Goal: Transaction & Acquisition: Purchase product/service

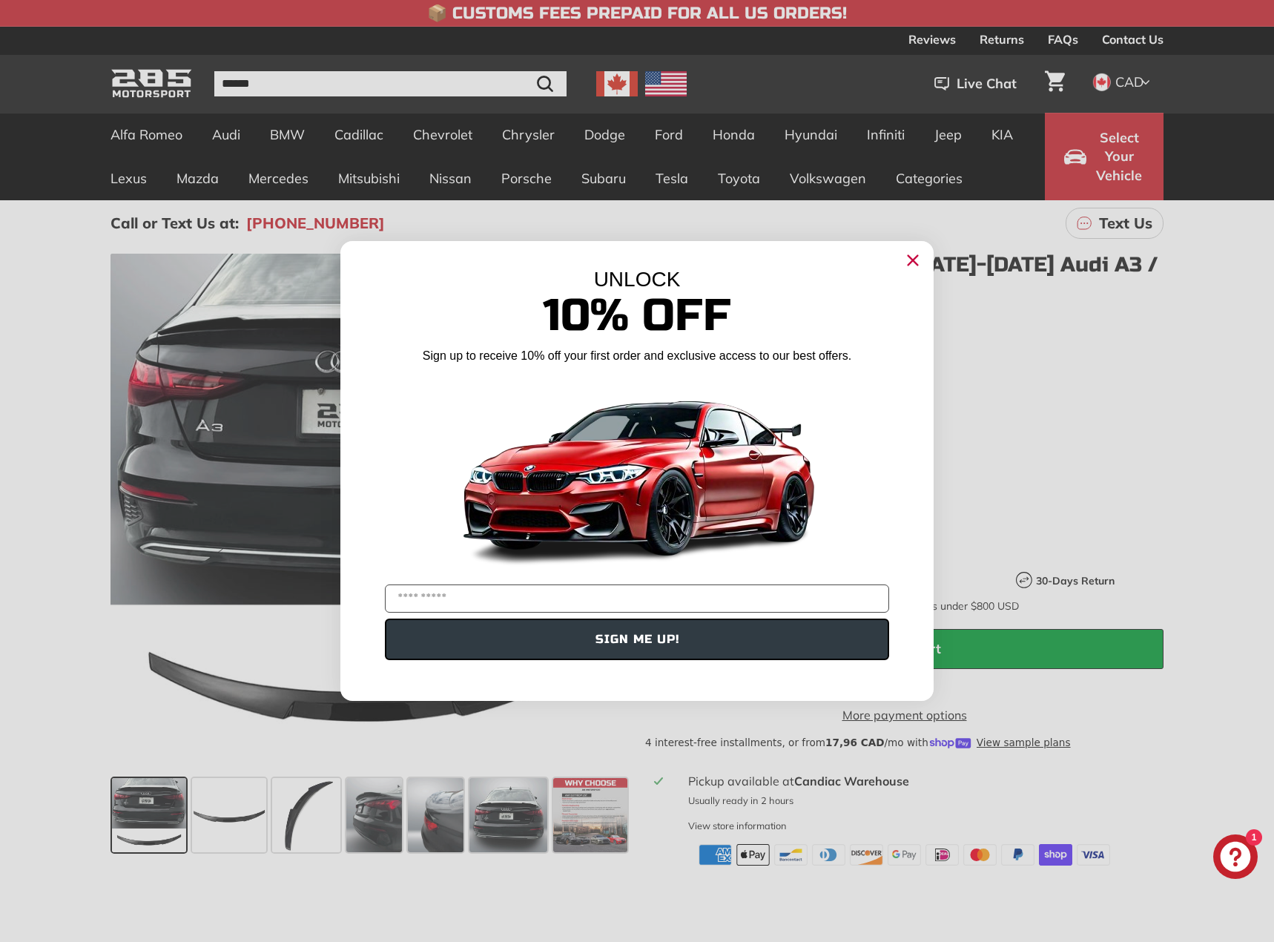
click at [922, 258] on circle "Close dialog" at bounding box center [913, 260] width 22 height 22
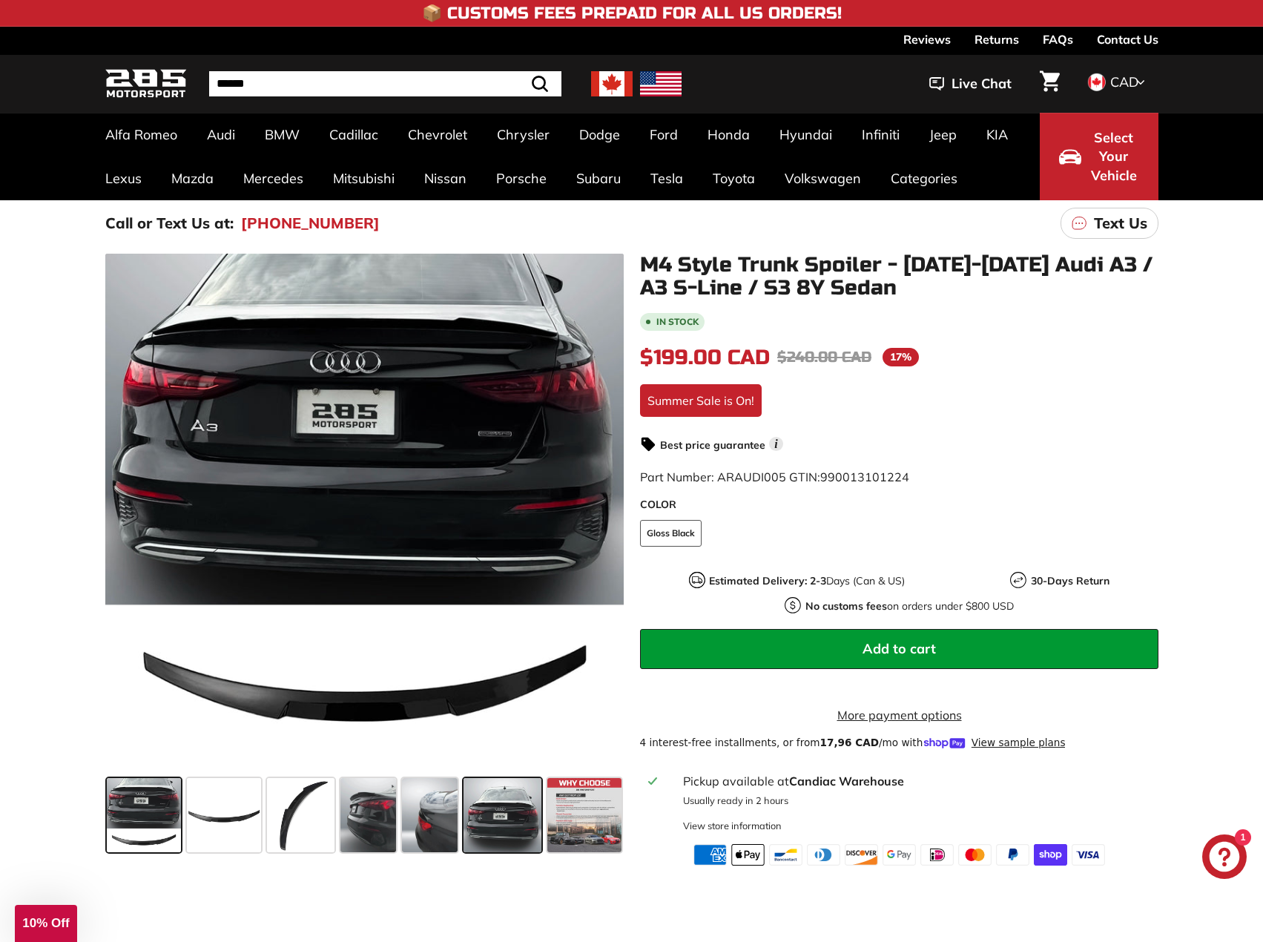
click at [527, 806] on span at bounding box center [503, 815] width 78 height 74
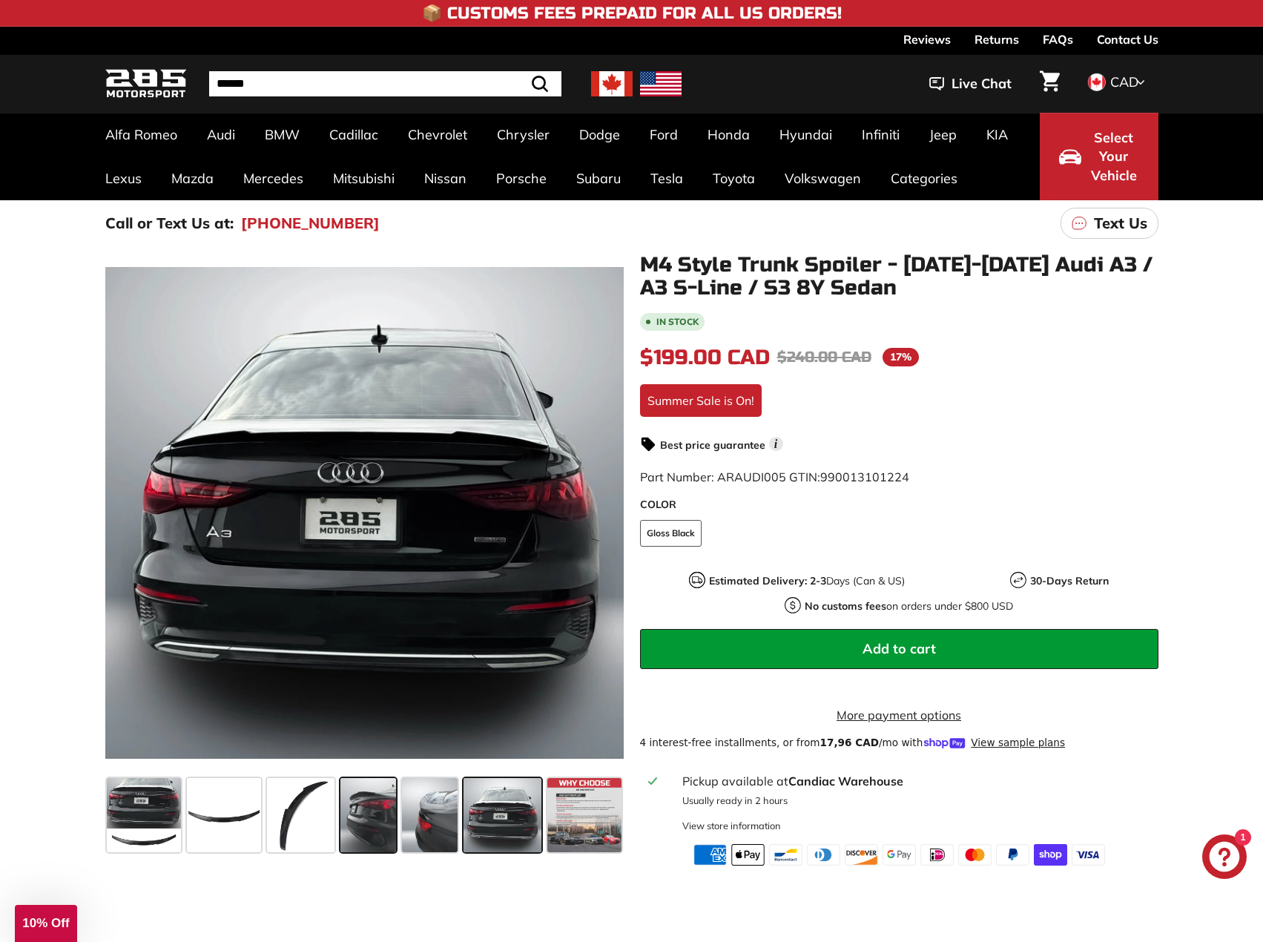
click at [367, 831] on span at bounding box center [368, 815] width 56 height 74
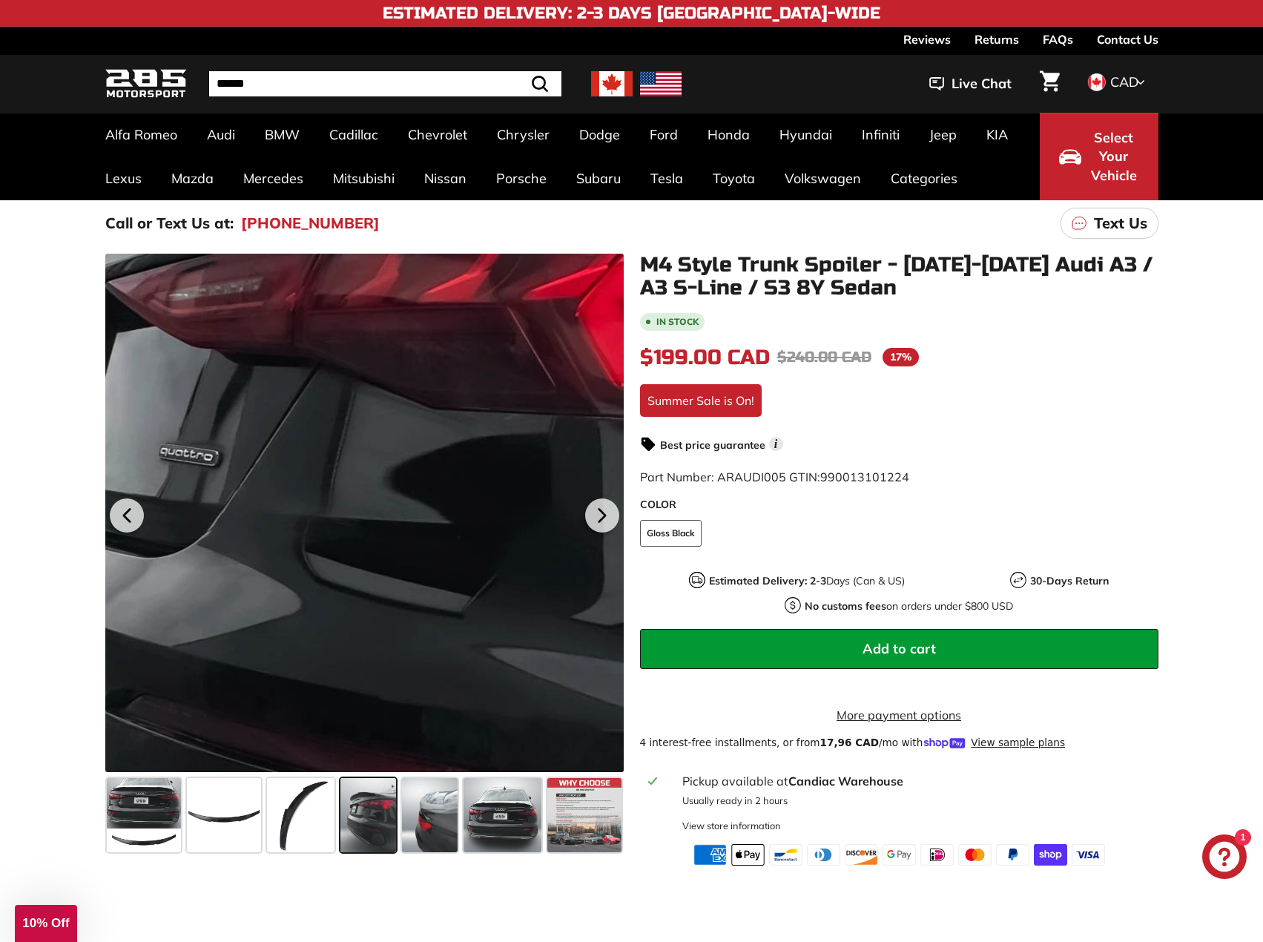
click at [430, 519] on div at bounding box center [364, 513] width 519 height 519
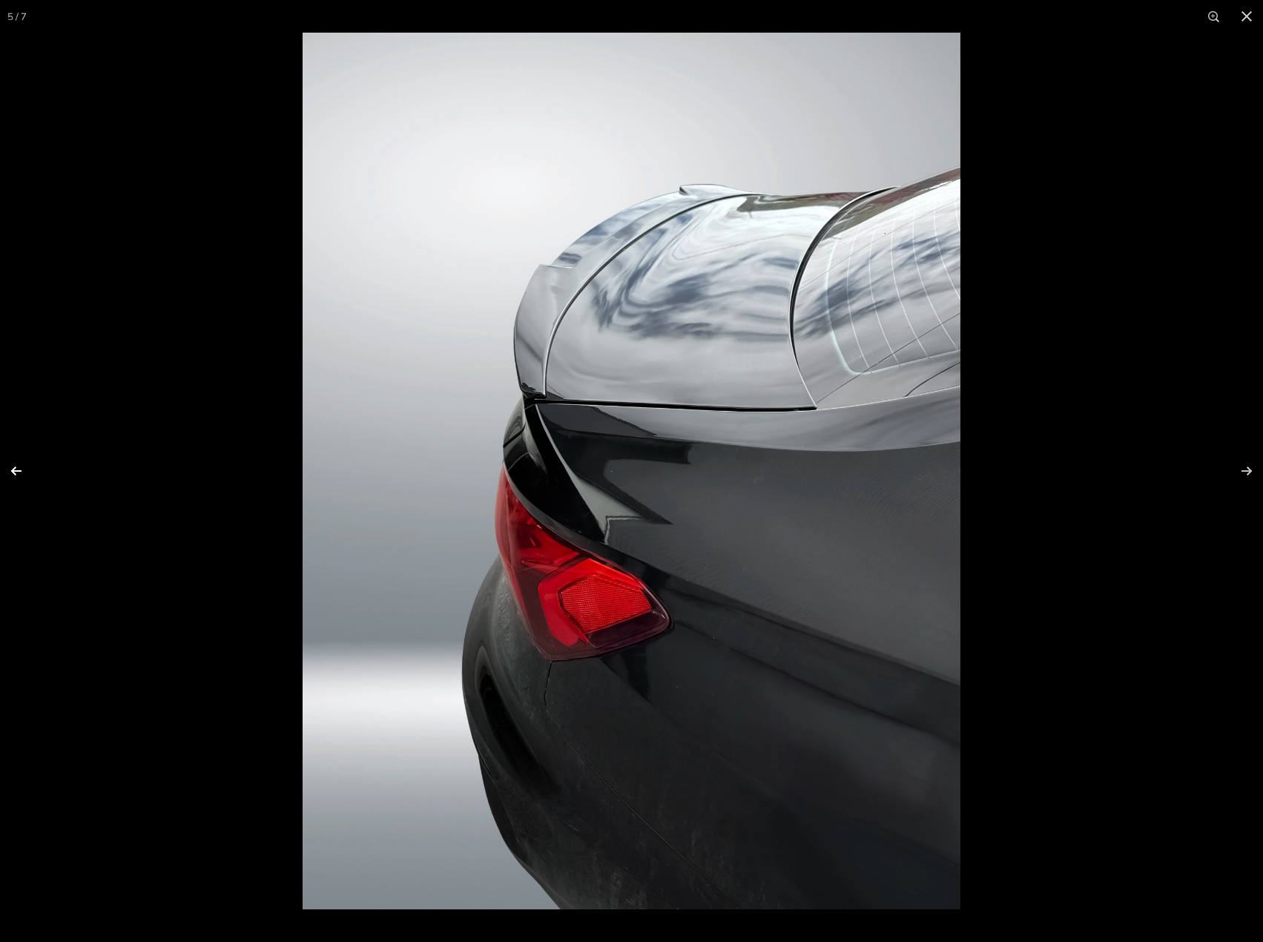
click at [6, 474] on button at bounding box center [26, 471] width 52 height 74
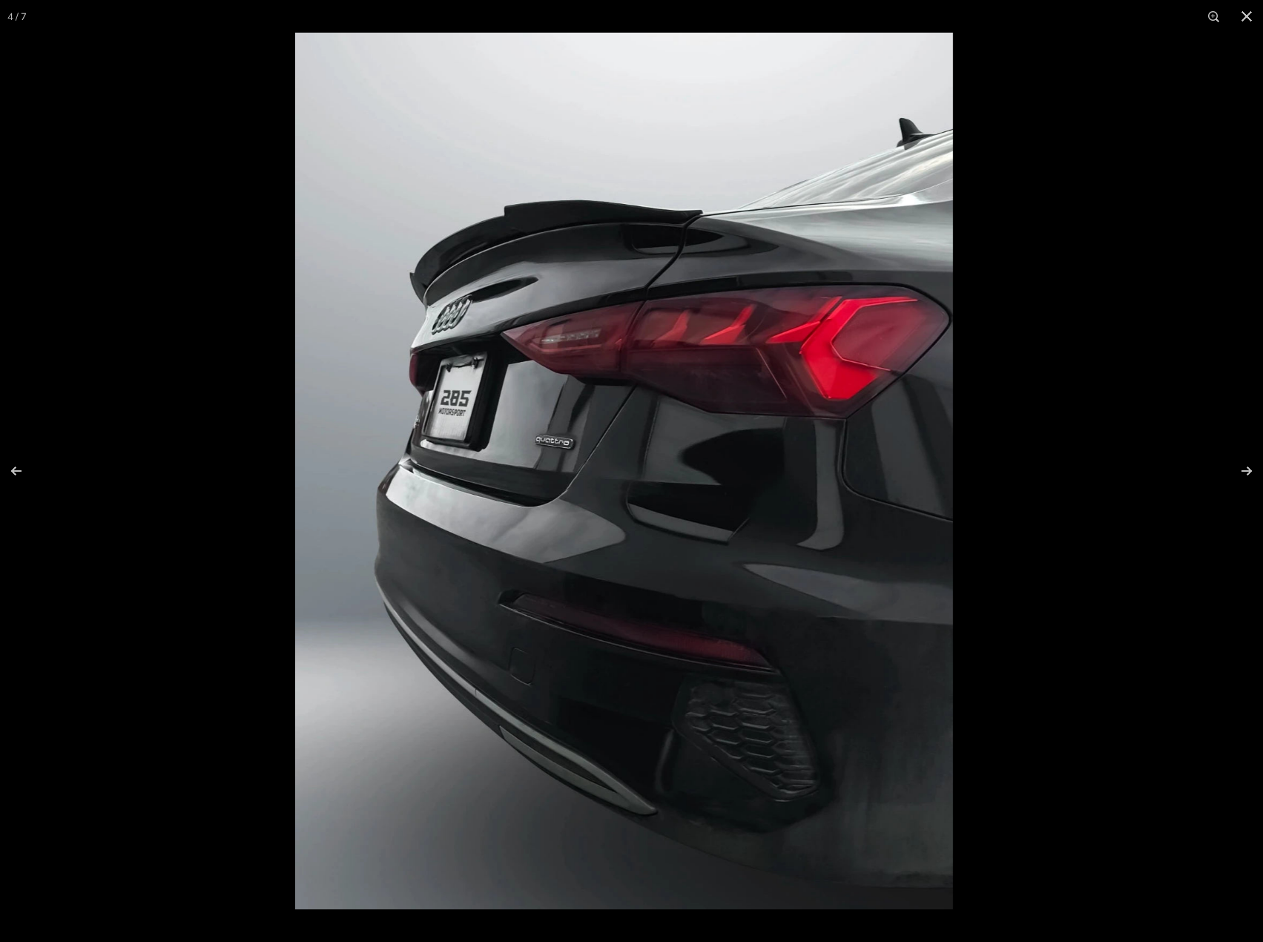
click at [658, 417] on img at bounding box center [624, 471] width 658 height 877
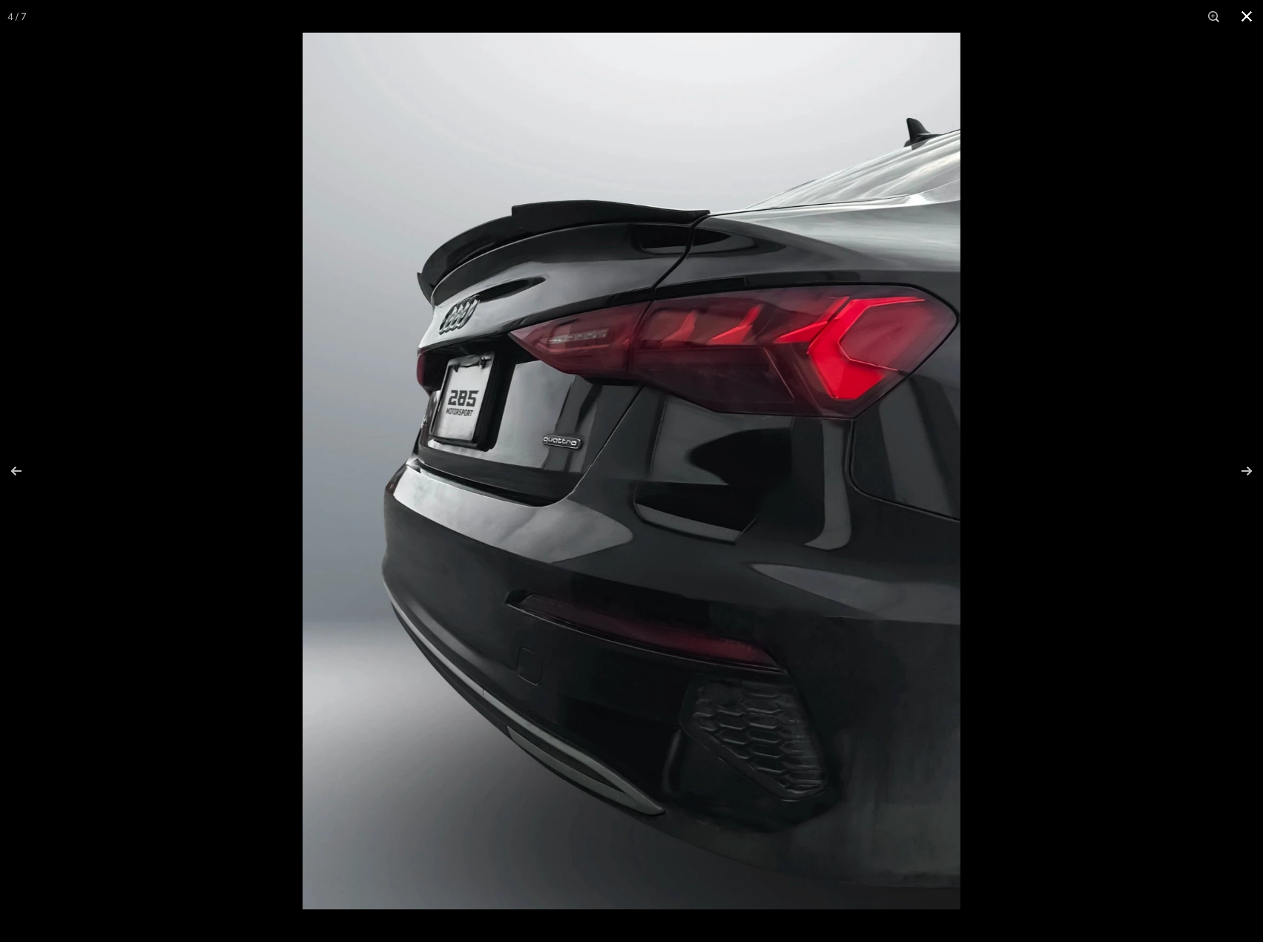
click at [1245, 12] on button at bounding box center [1247, 16] width 33 height 33
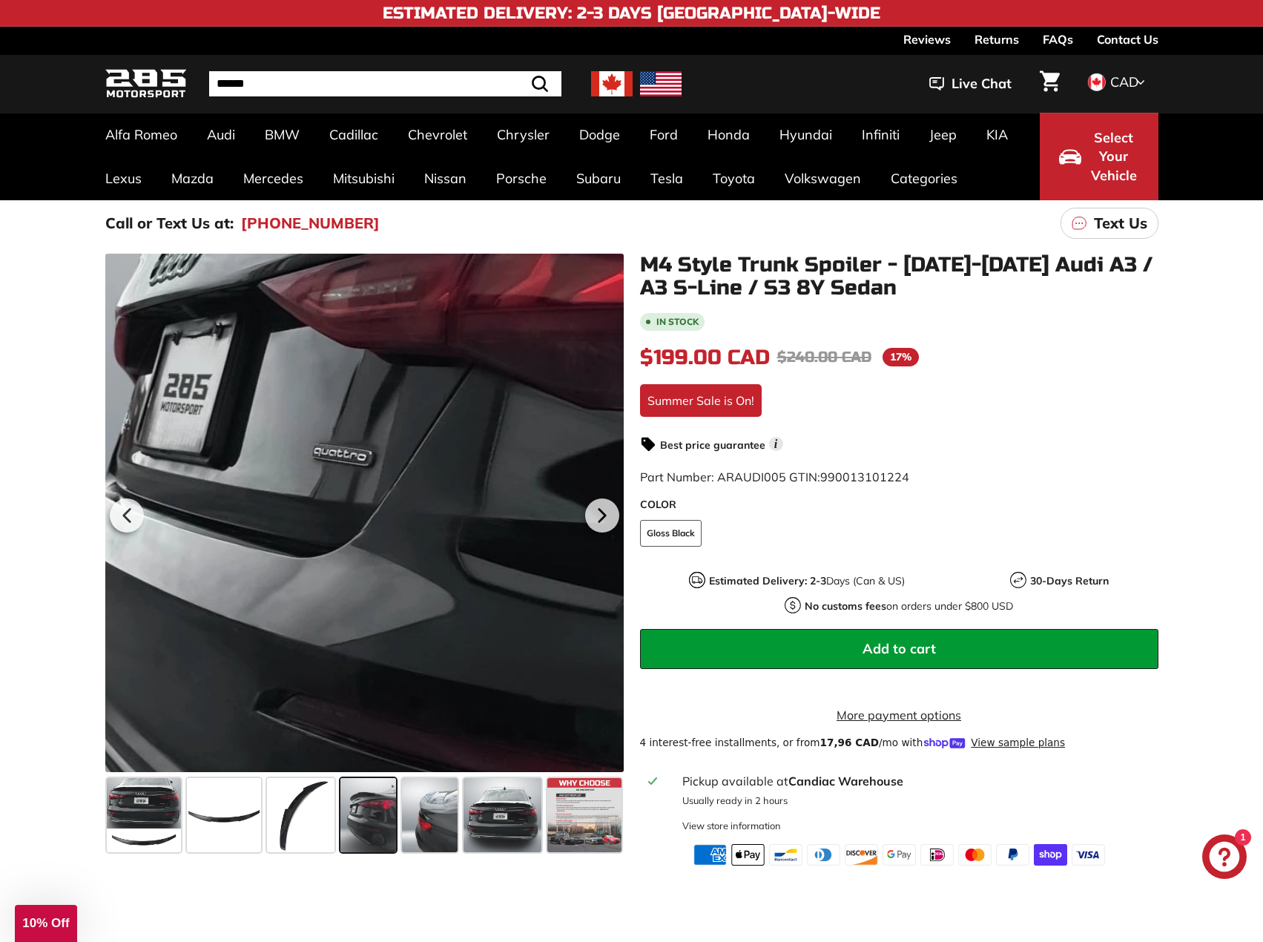
drag, startPoint x: 361, startPoint y: 343, endPoint x: 276, endPoint y: 520, distance: 196.1
click at [276, 520] on div at bounding box center [364, 513] width 519 height 519
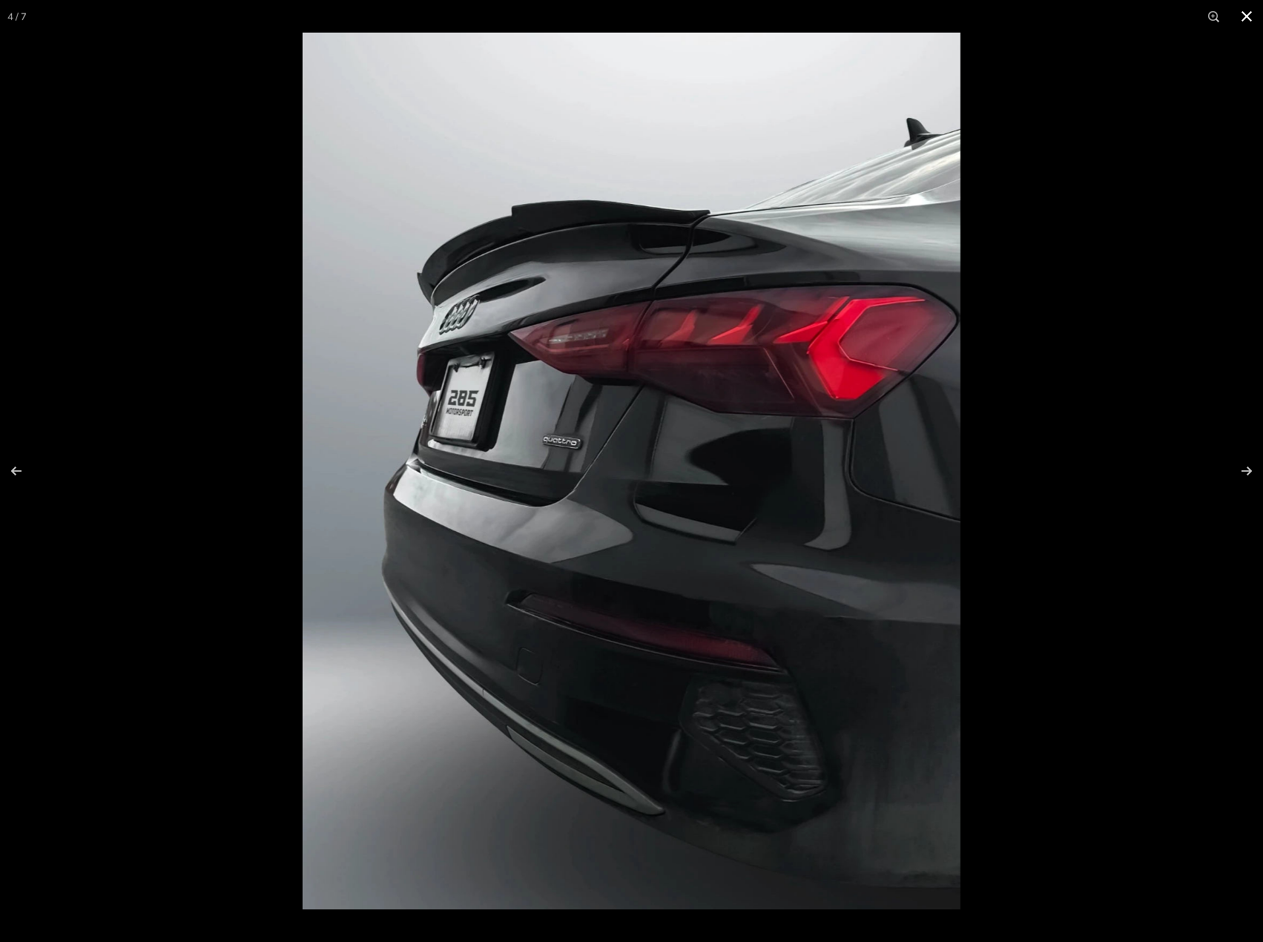
click at [1251, 24] on button at bounding box center [1247, 16] width 33 height 33
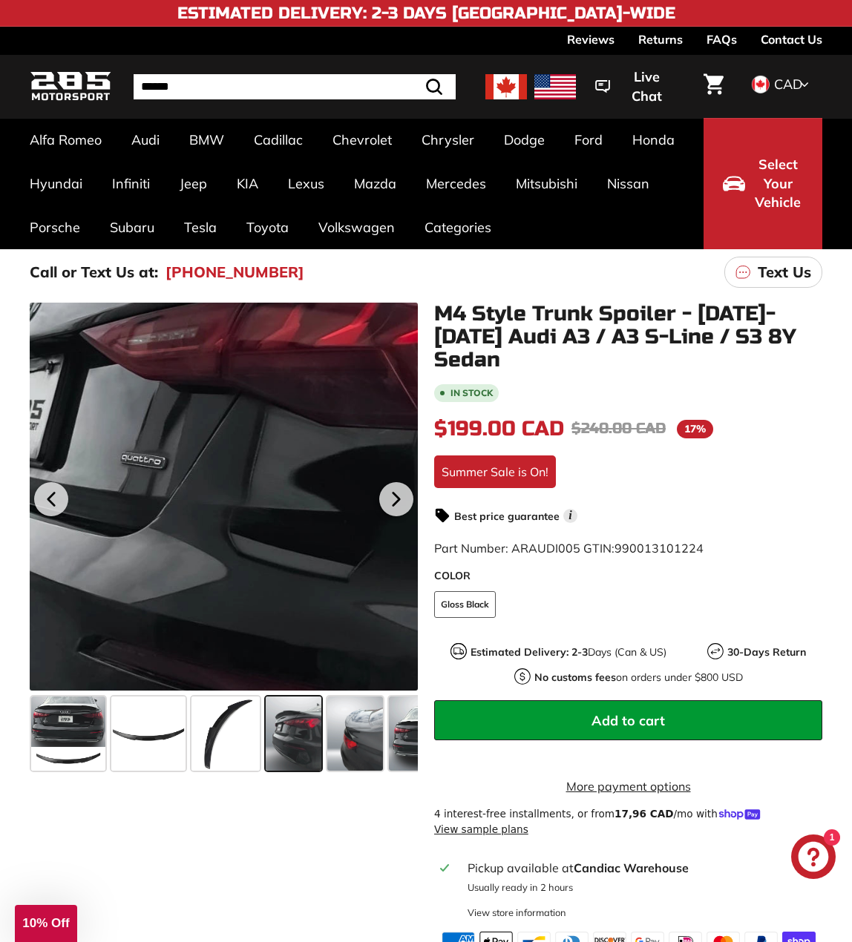
click at [222, 498] on div at bounding box center [224, 497] width 388 height 388
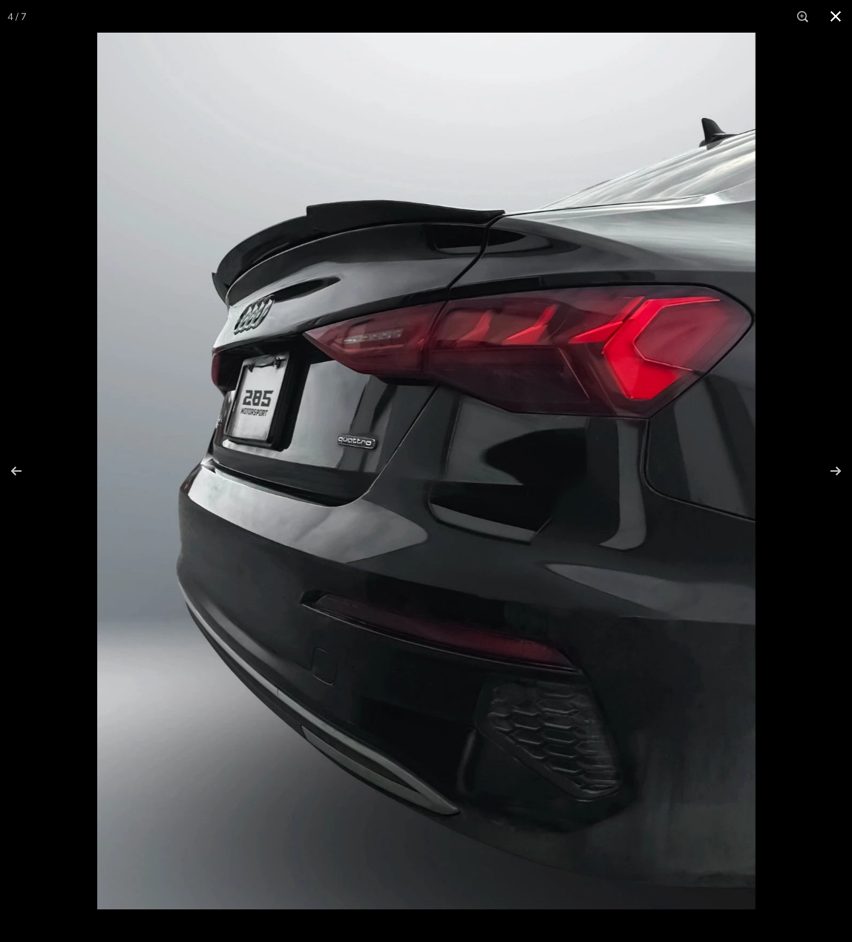
click at [755, 101] on div at bounding box center [523, 504] width 852 height 942
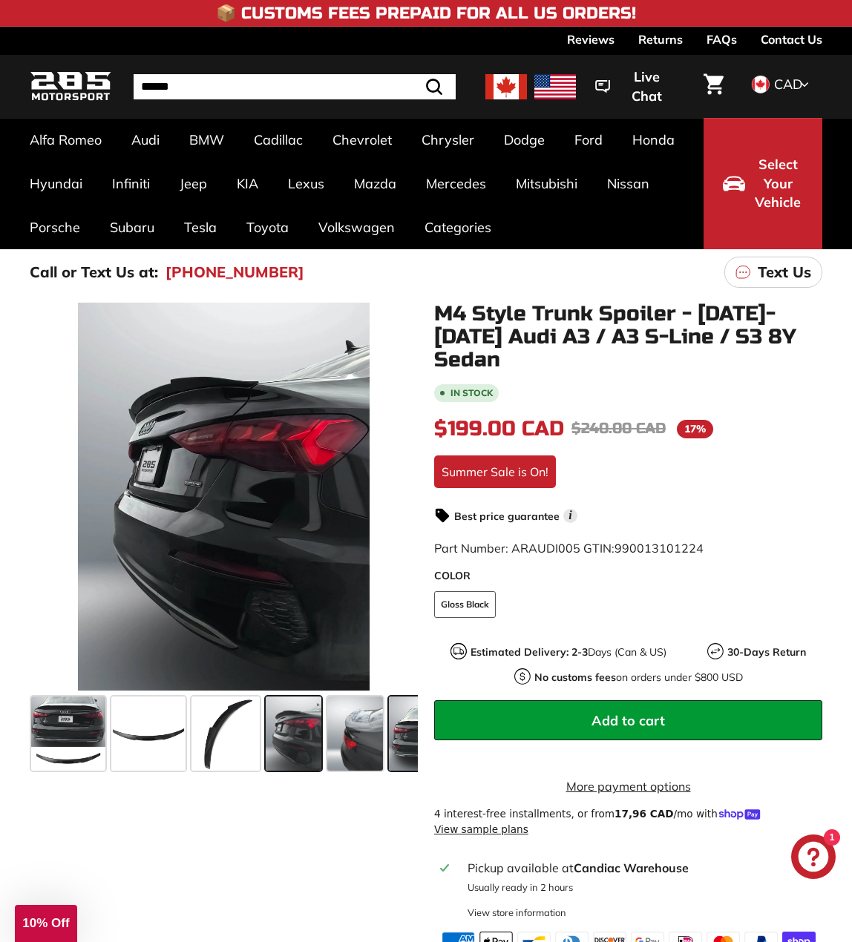
click at [400, 745] on span at bounding box center [428, 734] width 78 height 74
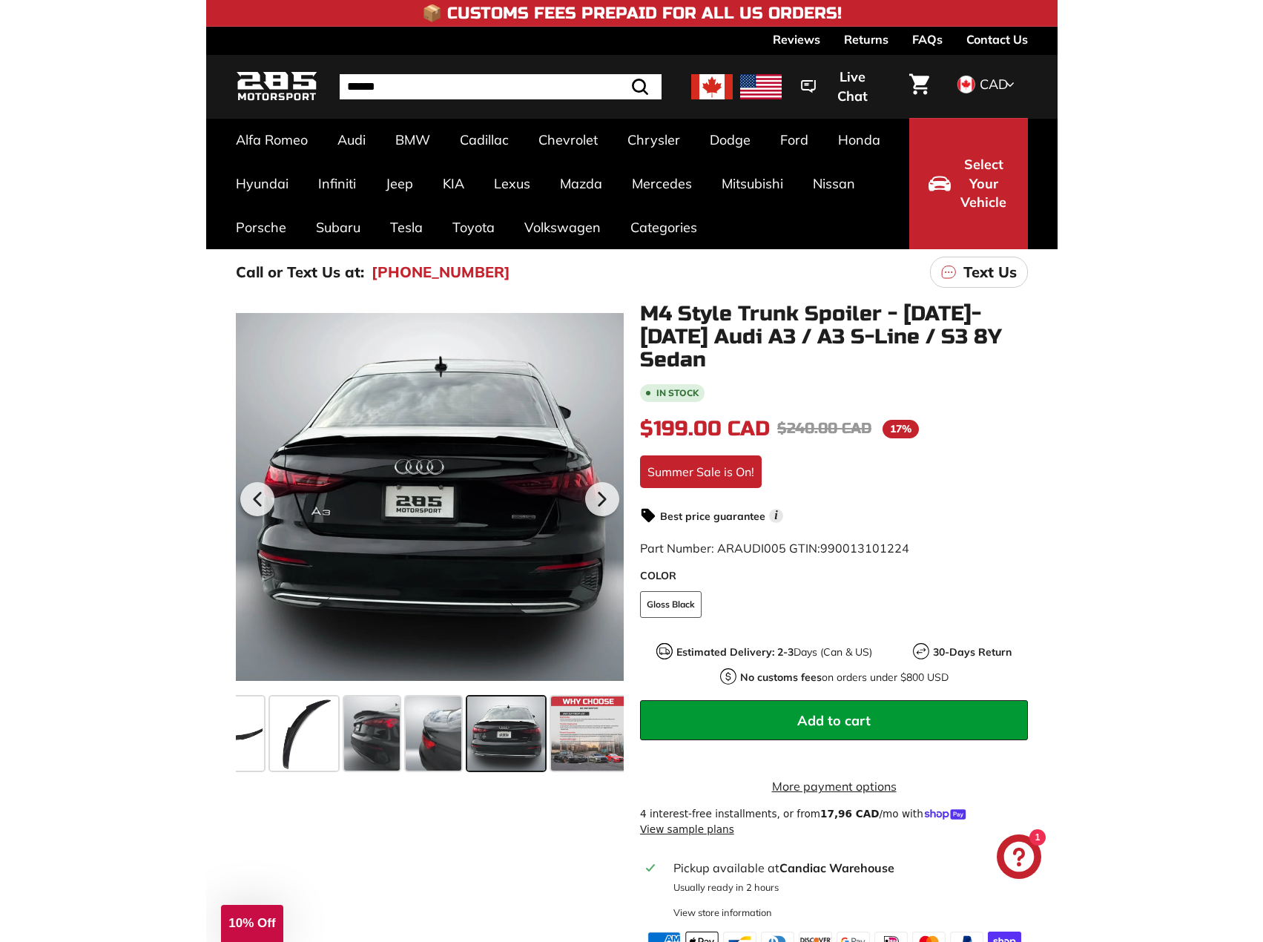
scroll to position [0, 132]
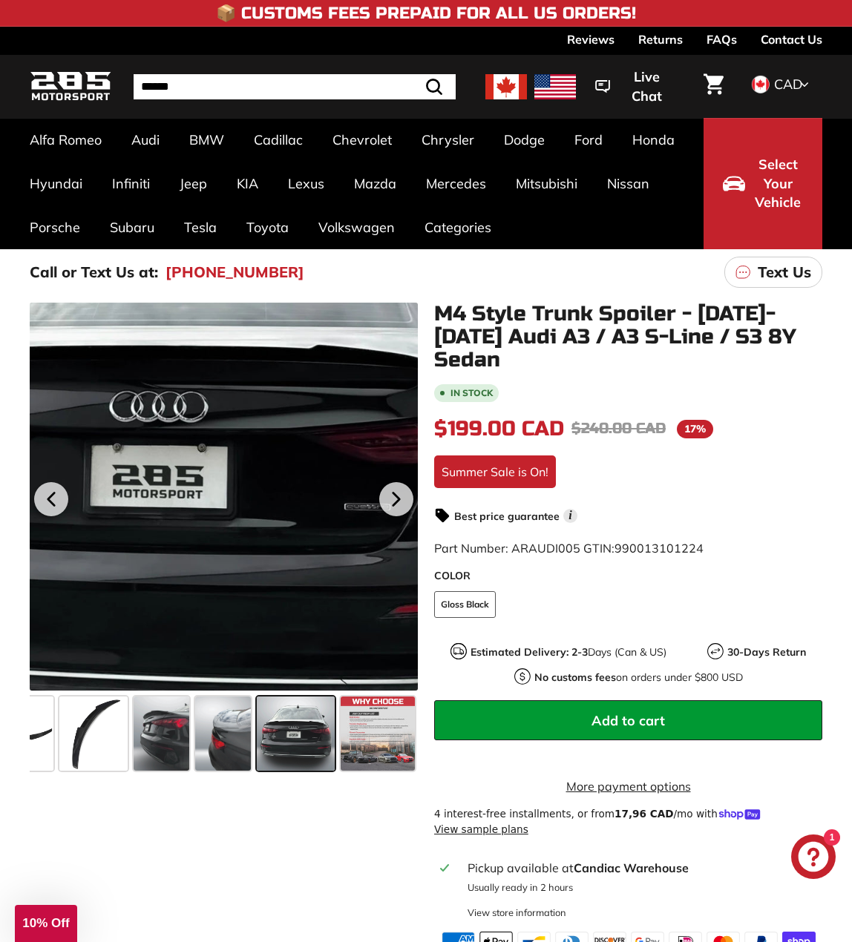
click at [268, 530] on div at bounding box center [224, 497] width 388 height 388
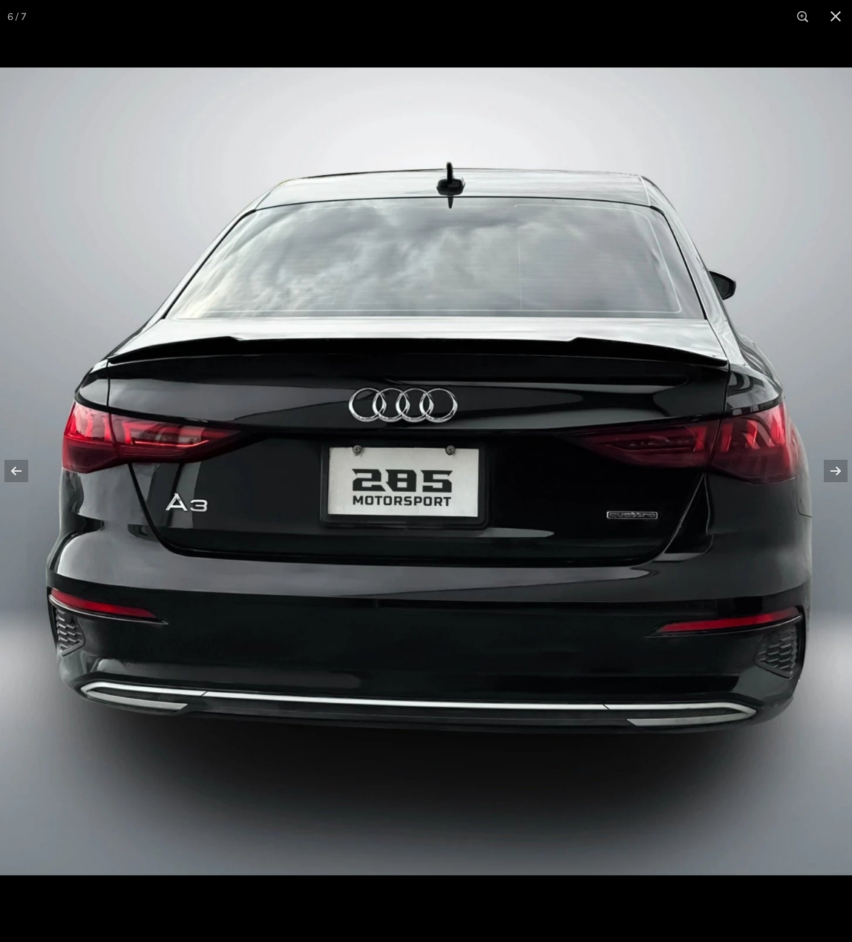
click at [443, 410] on img at bounding box center [426, 472] width 852 height 808
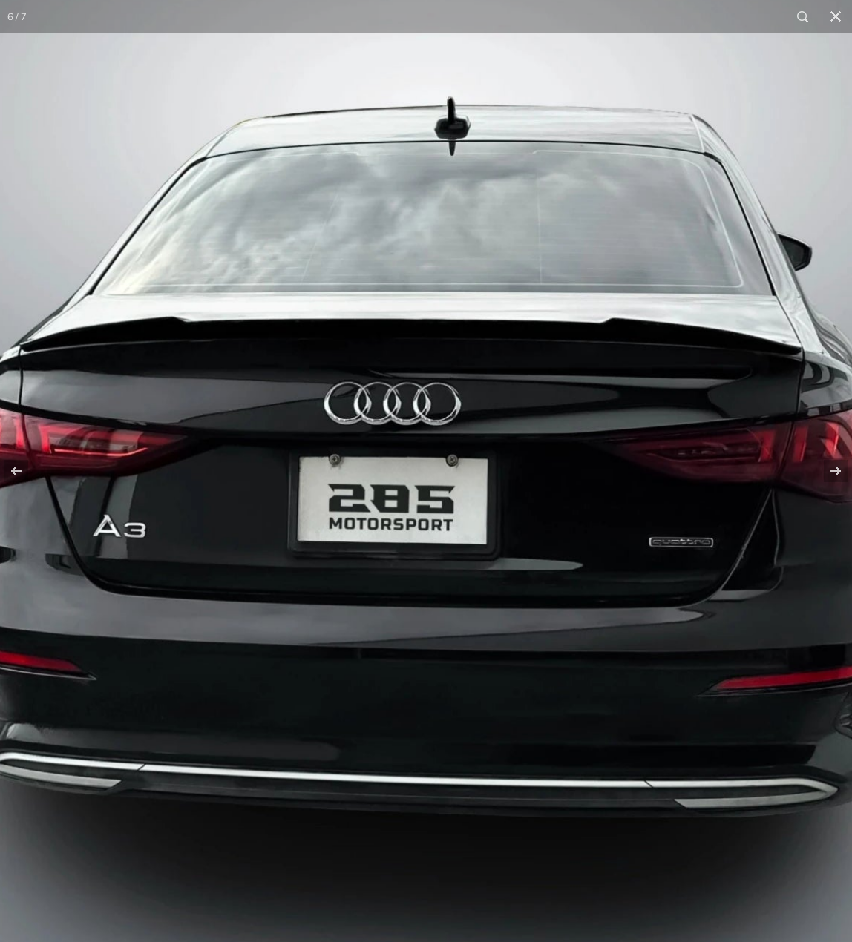
click at [498, 386] on img at bounding box center [420, 487] width 1073 height 1018
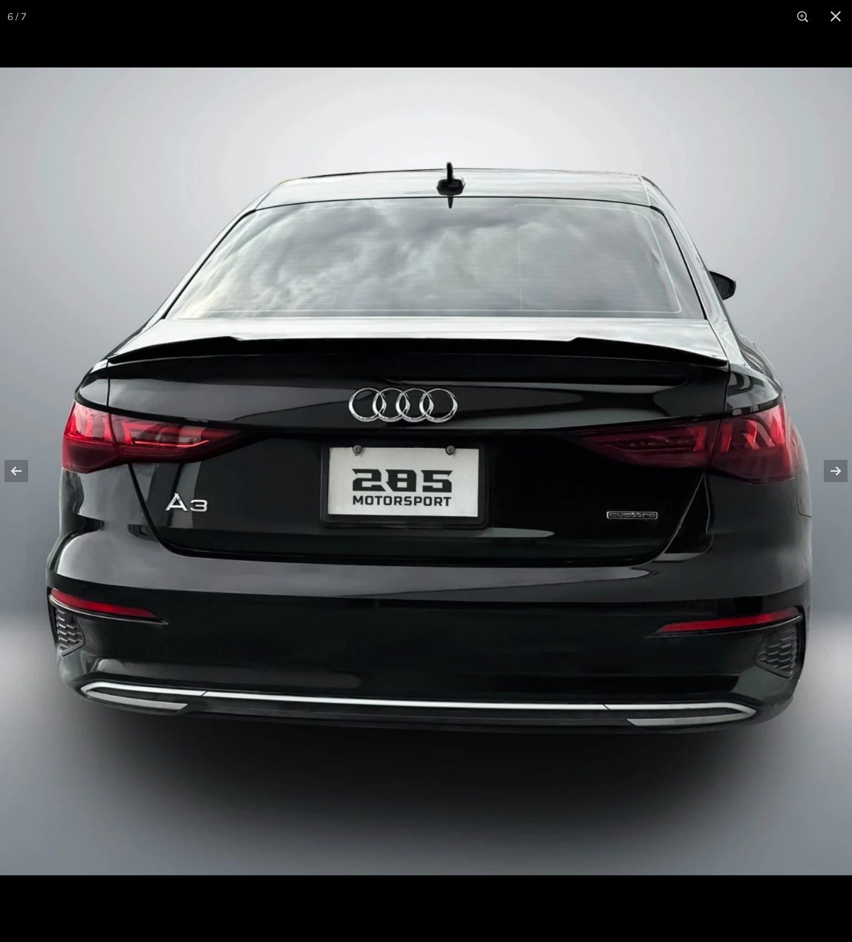
click at [812, 243] on img at bounding box center [426, 472] width 852 height 808
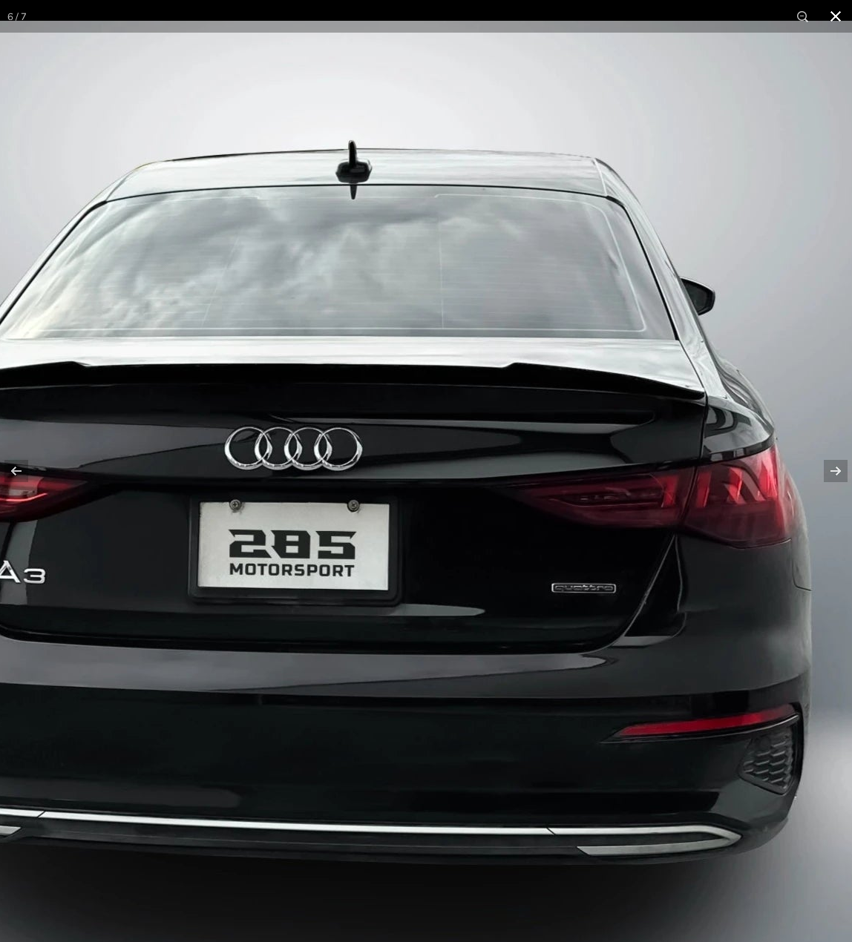
click at [837, 13] on button at bounding box center [835, 16] width 33 height 33
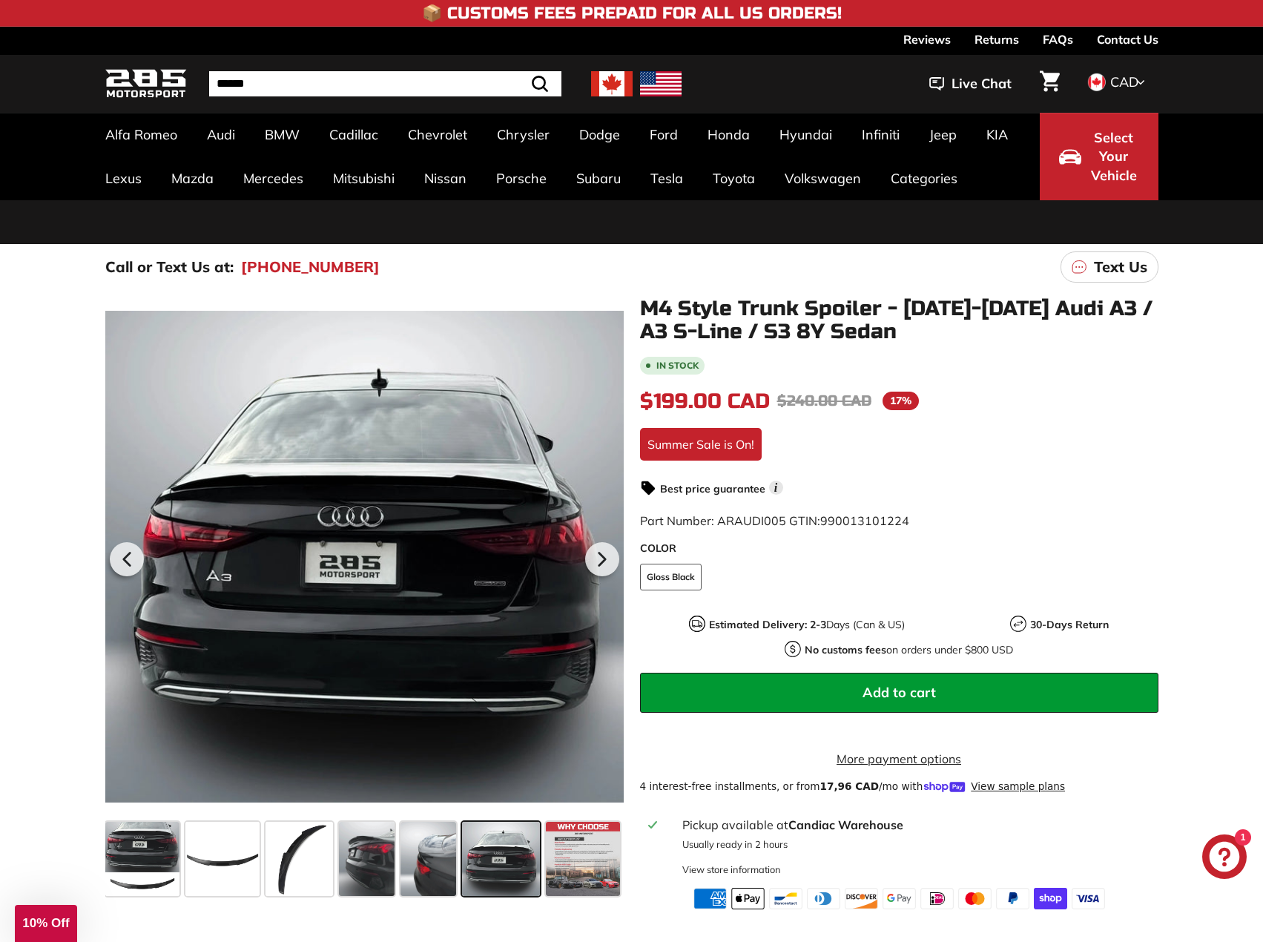
scroll to position [0, 1]
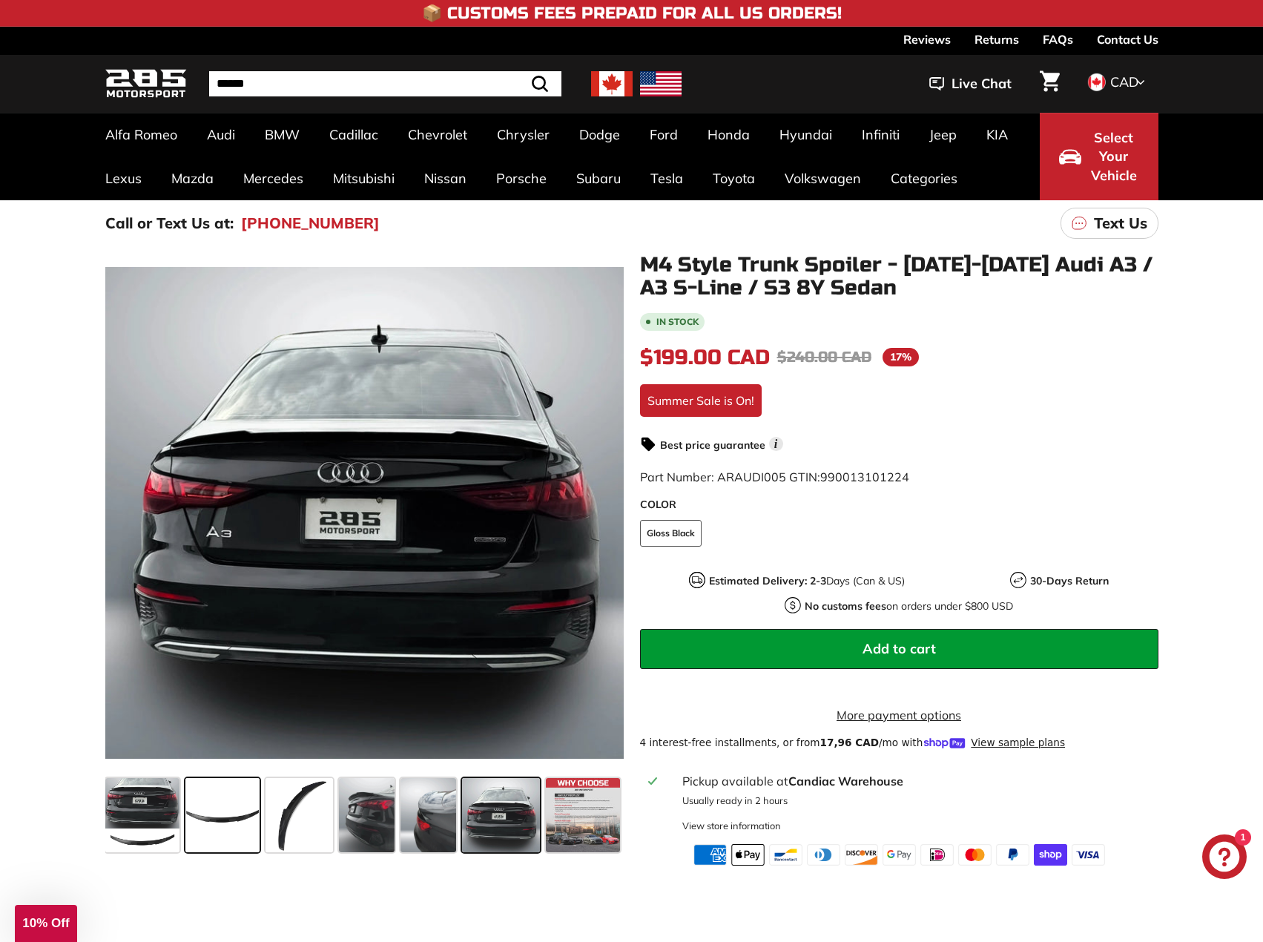
drag, startPoint x: 221, startPoint y: 809, endPoint x: 230, endPoint y: 809, distance: 8.9
click at [221, 809] on span at bounding box center [222, 815] width 74 height 74
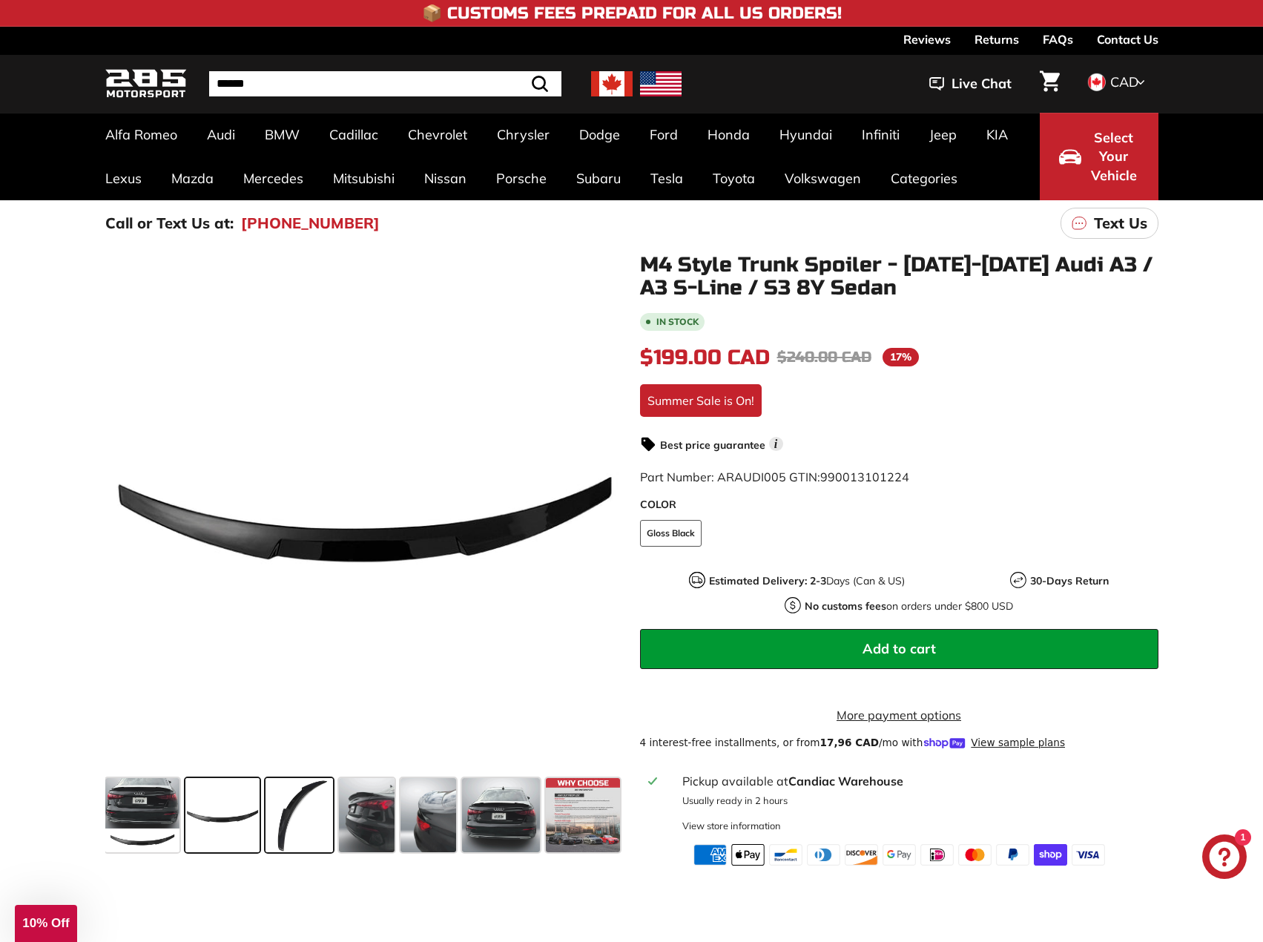
click at [293, 809] on span at bounding box center [300, 815] width 68 height 74
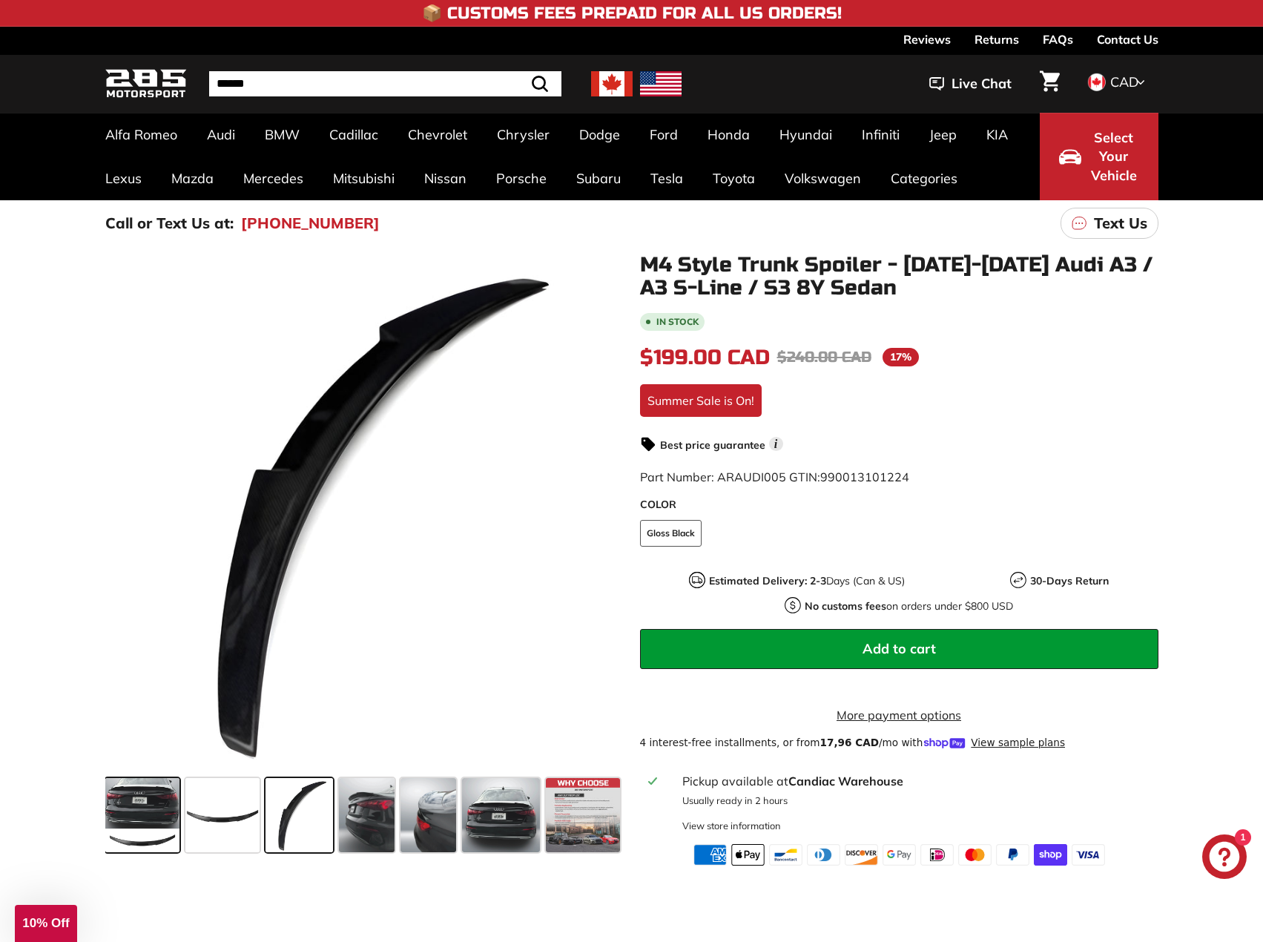
click at [164, 837] on span at bounding box center [142, 815] width 74 height 74
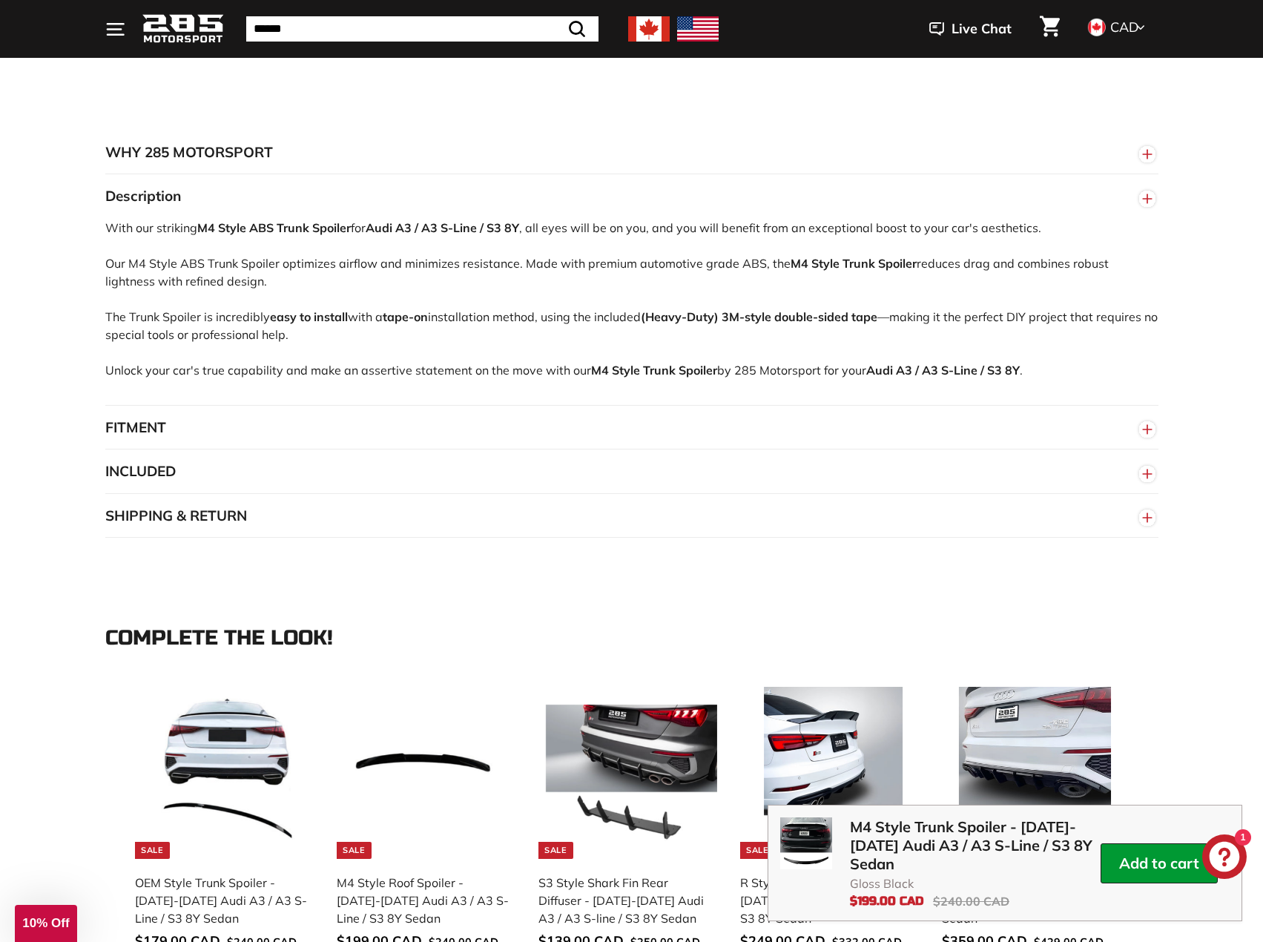
scroll to position [816, 0]
